Goal: Task Accomplishment & Management: Manage account settings

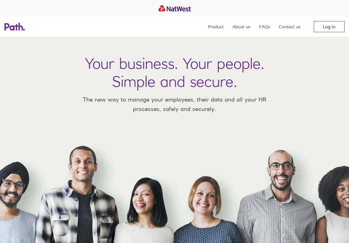
click at [329, 29] on link "Log in" at bounding box center [329, 26] width 31 height 11
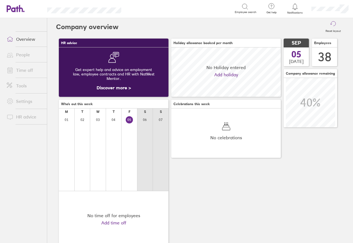
scroll to position [49, 110]
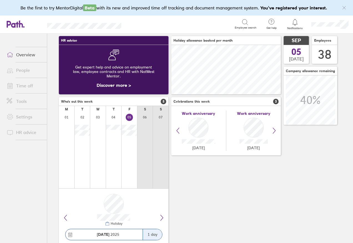
click at [277, 105] on h3 "Celebrations this week 3" at bounding box center [226, 101] width 110 height 9
click at [274, 132] on icon at bounding box center [274, 130] width 7 height 7
click at [179, 132] on icon at bounding box center [178, 130] width 7 height 7
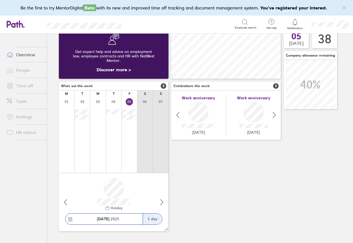
click at [24, 87] on link "Time off" at bounding box center [24, 85] width 45 height 11
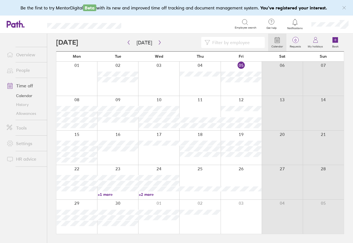
click at [18, 72] on link "People" at bounding box center [24, 70] width 45 height 11
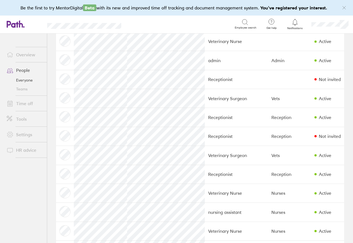
scroll to position [286, 0]
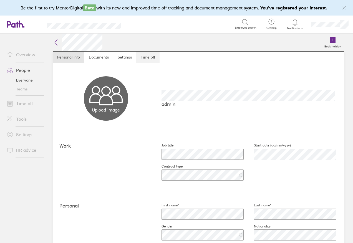
click at [145, 56] on link "Time off" at bounding box center [147, 57] width 23 height 11
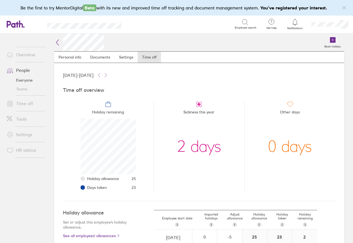
click at [204, 152] on div "2 days" at bounding box center [199, 147] width 44 height 56
click at [184, 150] on div "2 days" at bounding box center [199, 147] width 44 height 56
click at [26, 182] on ul "Overview People Everyone Teams Time off Tools Settings HR advice" at bounding box center [23, 129] width 47 height 191
click at [101, 76] on icon at bounding box center [99, 75] width 4 height 4
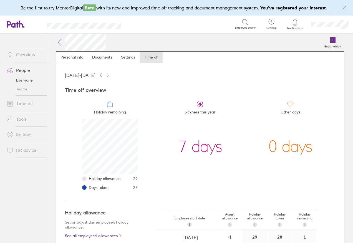
click at [103, 75] on icon at bounding box center [101, 75] width 4 height 4
click at [110, 75] on icon at bounding box center [108, 75] width 4 height 4
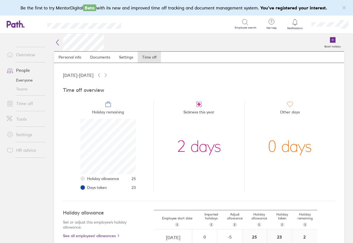
click at [26, 71] on link "People" at bounding box center [24, 70] width 45 height 11
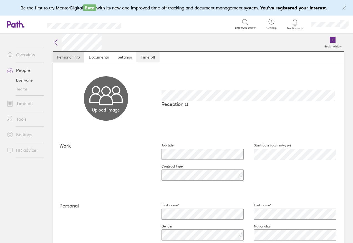
click at [149, 60] on link "Time off" at bounding box center [147, 57] width 23 height 11
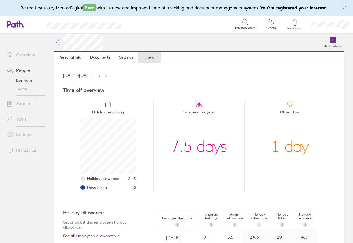
scroll to position [72, 0]
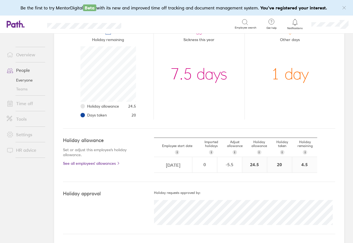
click at [27, 69] on link "People" at bounding box center [24, 70] width 45 height 11
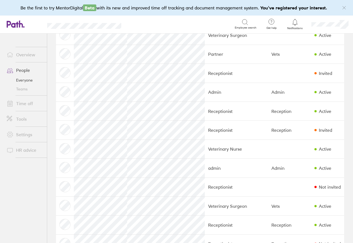
scroll to position [356, 0]
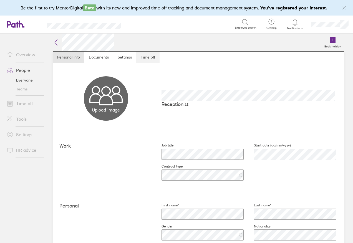
click at [154, 59] on link "Time off" at bounding box center [147, 57] width 23 height 11
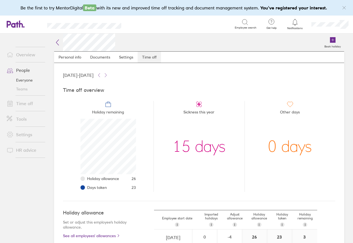
scroll to position [56, 56]
click at [20, 72] on link "People" at bounding box center [24, 70] width 45 height 11
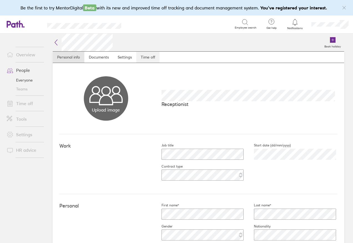
click at [147, 57] on link "Time off" at bounding box center [147, 57] width 23 height 11
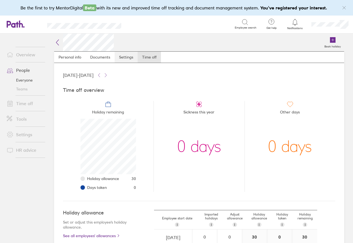
click at [123, 57] on link "Settings" at bounding box center [126, 57] width 23 height 11
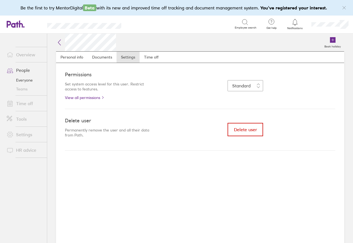
click at [246, 129] on span "Delete user" at bounding box center [245, 129] width 23 height 5
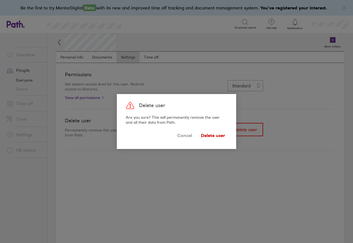
click at [214, 136] on span "Delete user" at bounding box center [213, 135] width 24 height 9
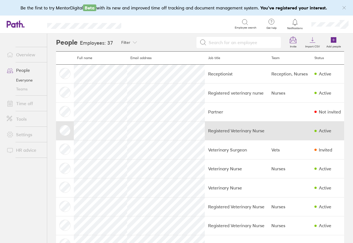
scroll to position [89, 0]
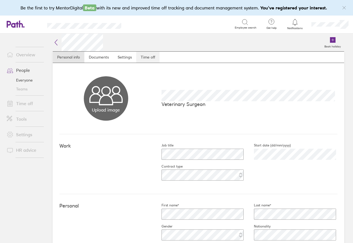
click at [152, 60] on link "Time off" at bounding box center [147, 57] width 23 height 11
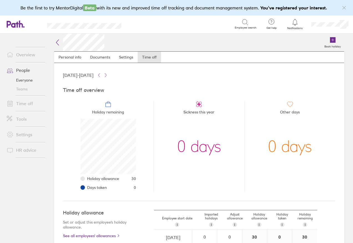
scroll to position [56, 56]
click at [125, 59] on link "Settings" at bounding box center [126, 57] width 23 height 11
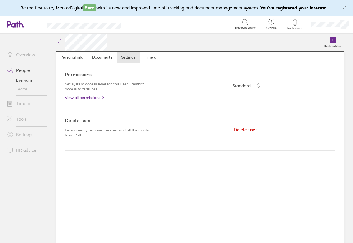
click at [244, 132] on span "Delete user" at bounding box center [245, 129] width 23 height 5
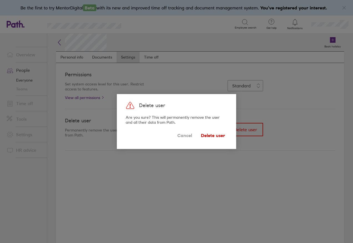
click at [207, 137] on span "Delete user" at bounding box center [213, 135] width 24 height 9
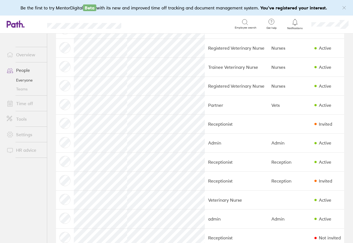
scroll to position [356, 0]
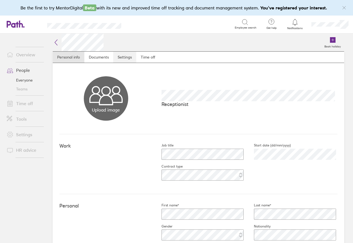
click at [123, 59] on link "Settings" at bounding box center [124, 57] width 23 height 11
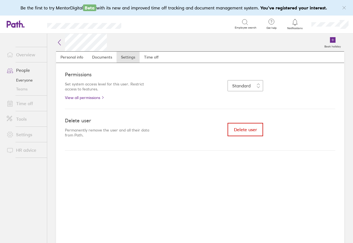
click at [243, 132] on button "Delete user" at bounding box center [246, 129] width 36 height 13
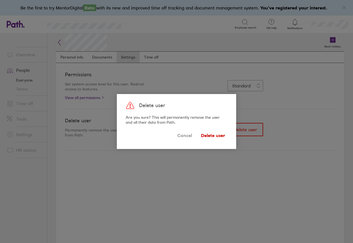
click at [209, 136] on span "Delete user" at bounding box center [213, 135] width 24 height 9
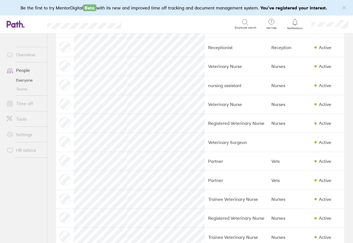
scroll to position [495, 0]
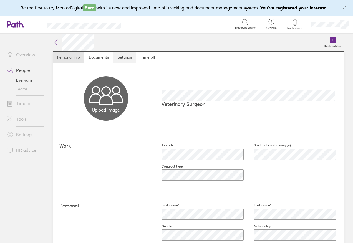
click at [119, 59] on link "Settings" at bounding box center [124, 57] width 23 height 11
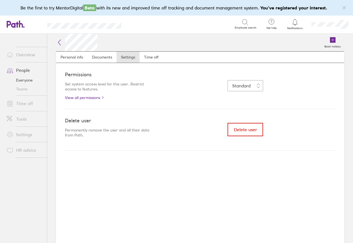
click at [241, 131] on span "Delete user" at bounding box center [245, 129] width 23 height 5
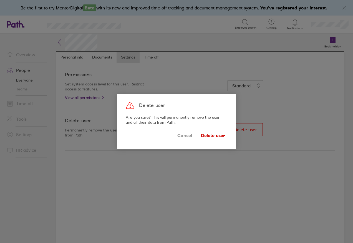
click at [214, 138] on span "Delete user" at bounding box center [213, 135] width 24 height 9
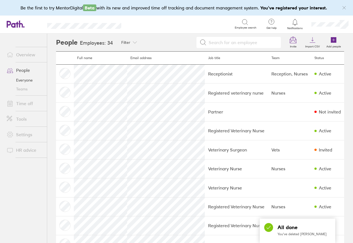
click at [215, 136] on td "Registered Veterinary Nurse" at bounding box center [236, 130] width 63 height 19
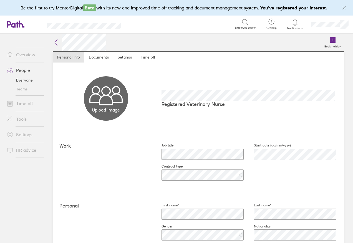
click at [21, 71] on link "People" at bounding box center [24, 70] width 45 height 11
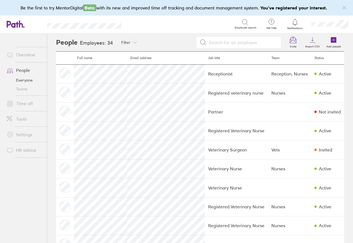
click at [29, 81] on link "Everyone" at bounding box center [24, 80] width 45 height 9
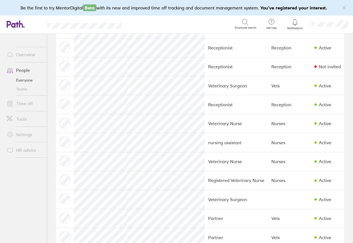
scroll to position [298, 0]
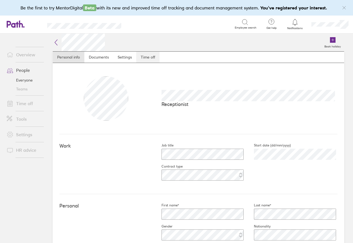
click at [143, 56] on link "Time off" at bounding box center [147, 57] width 23 height 11
click at [28, 70] on link "People" at bounding box center [24, 70] width 45 height 11
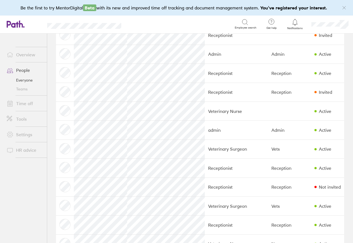
scroll to position [356, 0]
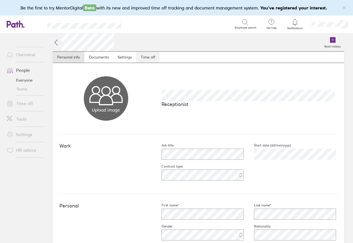
click at [151, 58] on link "Time off" at bounding box center [147, 57] width 23 height 11
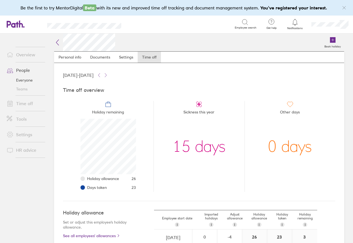
click at [26, 70] on link "People" at bounding box center [24, 70] width 45 height 11
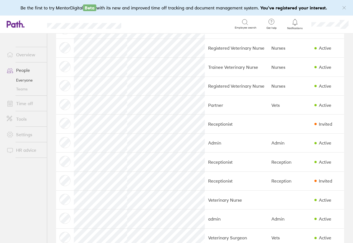
scroll to position [267, 0]
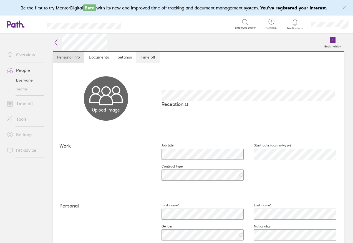
click at [150, 56] on link "Time off" at bounding box center [147, 57] width 23 height 11
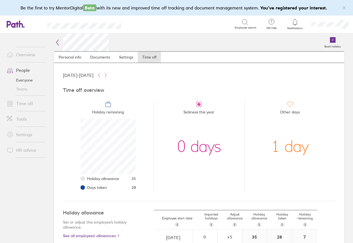
click at [55, 43] on icon at bounding box center [57, 42] width 7 height 7
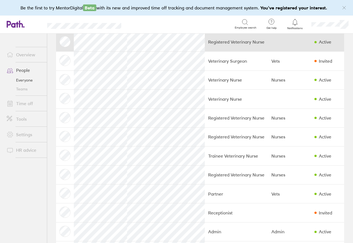
scroll to position [178, 0]
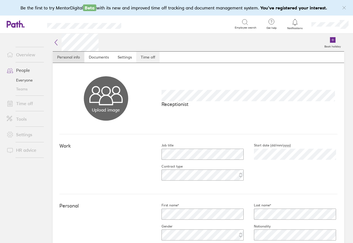
click at [151, 56] on link "Time off" at bounding box center [147, 57] width 23 height 11
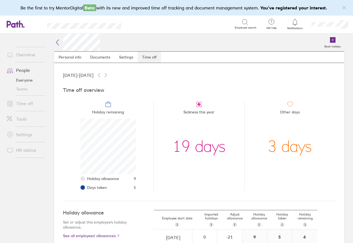
scroll to position [56, 56]
click at [21, 71] on link "People" at bounding box center [24, 70] width 45 height 11
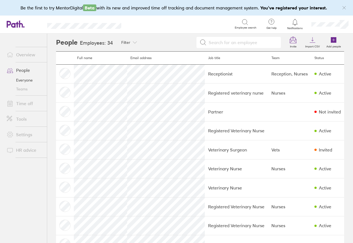
click at [22, 102] on link "Time off" at bounding box center [24, 103] width 45 height 11
